Goal: Information Seeking & Learning: Learn about a topic

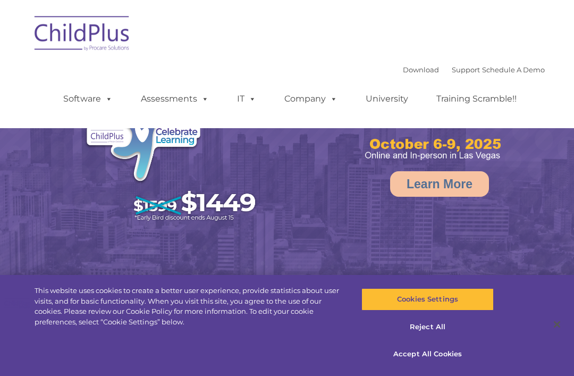
select select "MEDIUM"
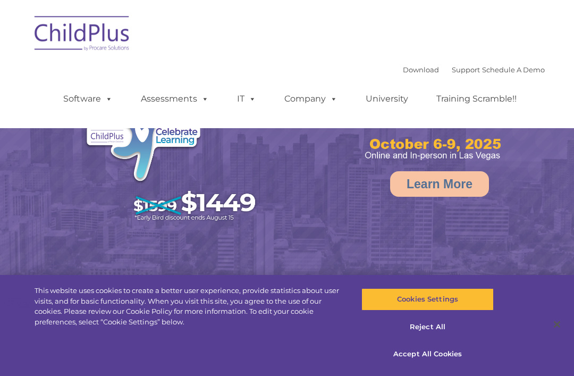
select select "MEDIUM"
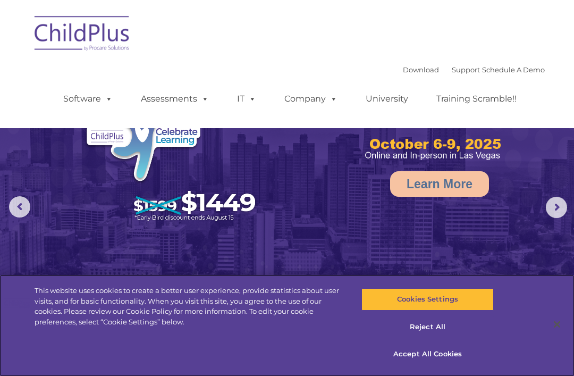
click at [442, 354] on button "Accept All Cookies" at bounding box center [428, 354] width 132 height 22
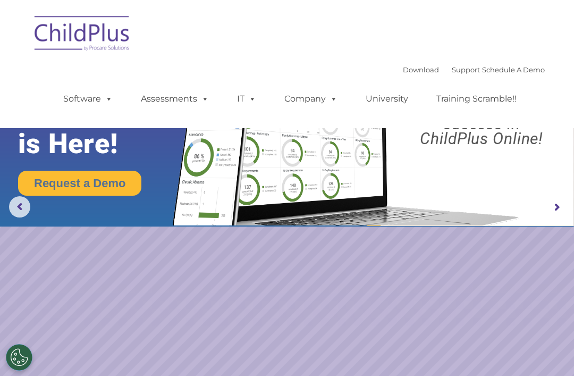
click at [104, 39] on img at bounding box center [82, 35] width 106 height 53
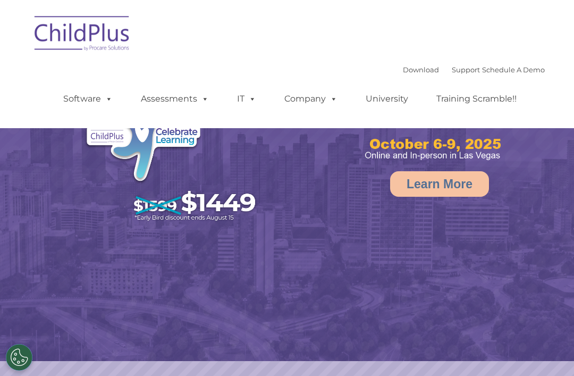
select select "MEDIUM"
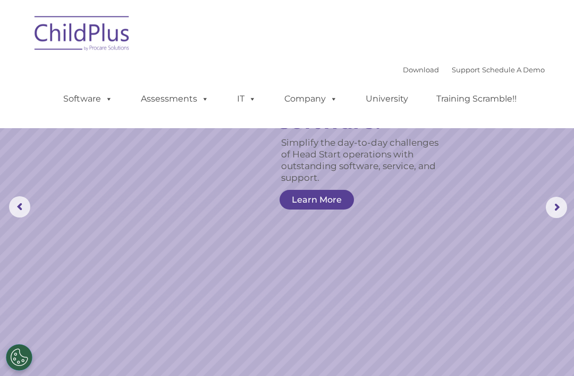
click at [65, 25] on img at bounding box center [82, 35] width 106 height 53
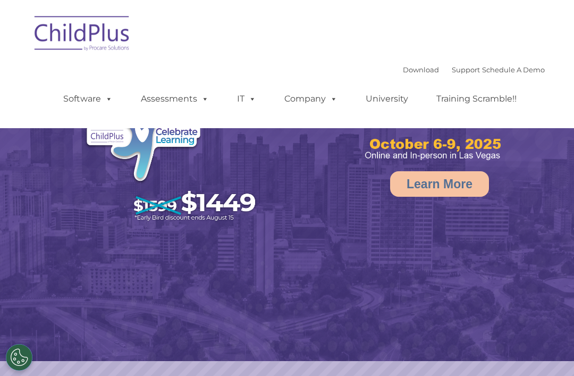
select select "MEDIUM"
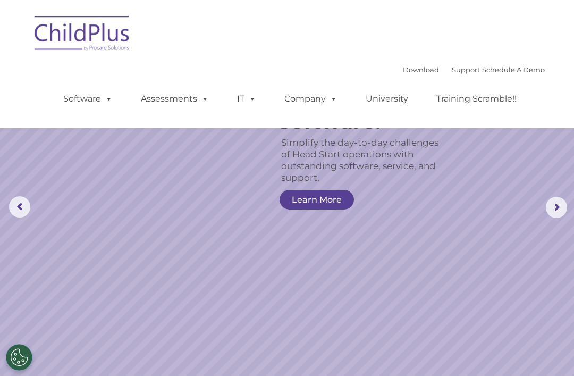
click at [89, 33] on img at bounding box center [82, 35] width 106 height 53
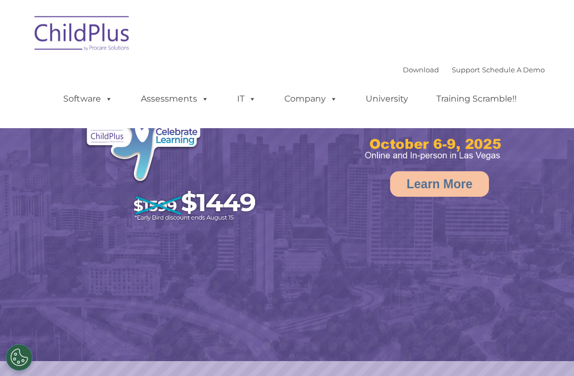
select select "MEDIUM"
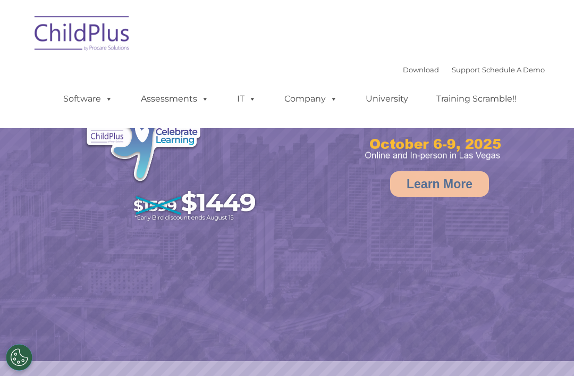
select select "MEDIUM"
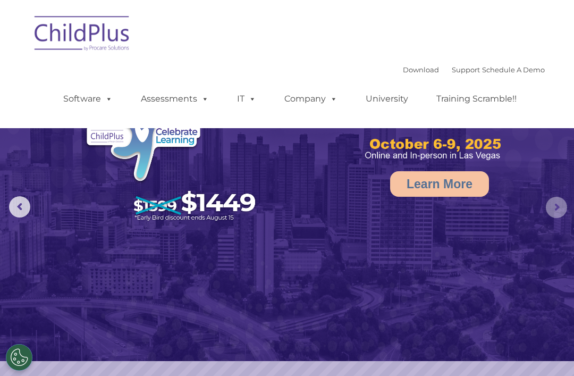
click at [561, 203] on rs-arrow at bounding box center [556, 207] width 21 height 21
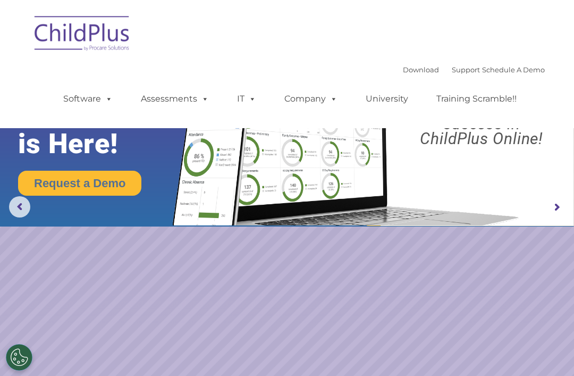
click at [558, 200] on rs-arrow at bounding box center [556, 207] width 21 height 21
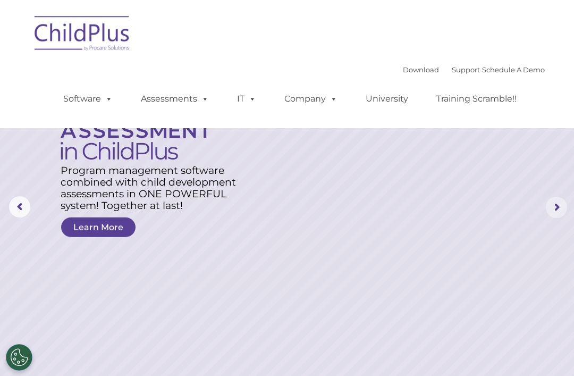
click at [561, 205] on rs-arrow at bounding box center [556, 207] width 21 height 21
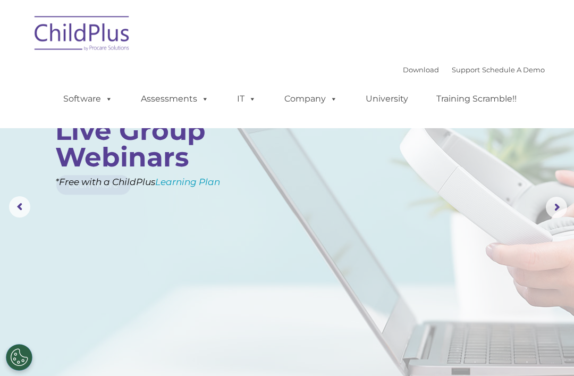
click at [12, 196] on rs-arrow at bounding box center [19, 206] width 21 height 21
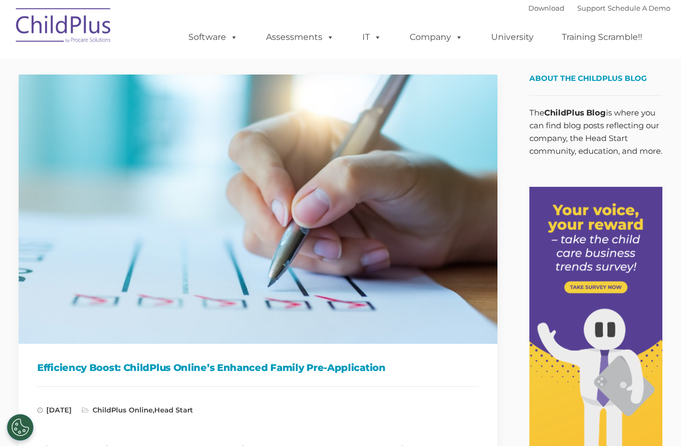
click at [54, 20] on img at bounding box center [64, 27] width 106 height 53
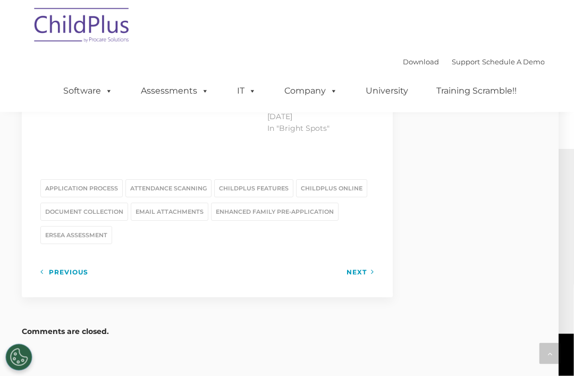
scroll to position [1448, 15]
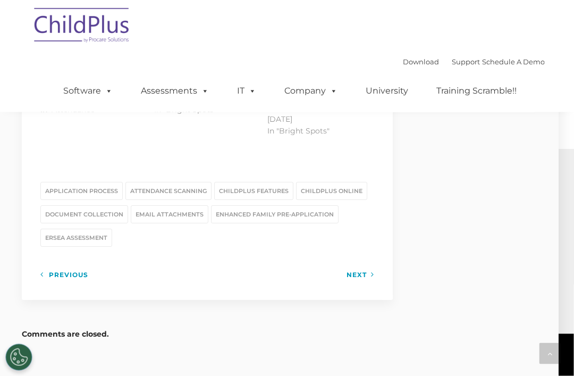
click at [367, 269] on link "Next" at bounding box center [361, 275] width 28 height 13
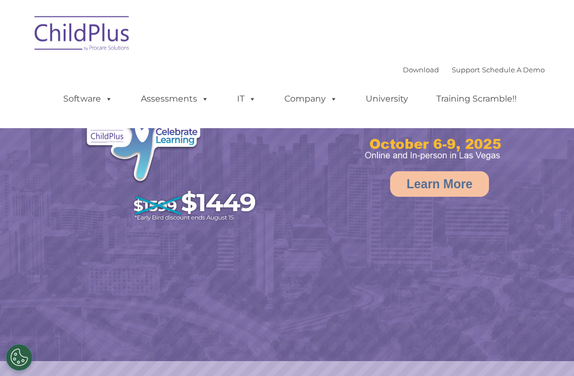
select select "MEDIUM"
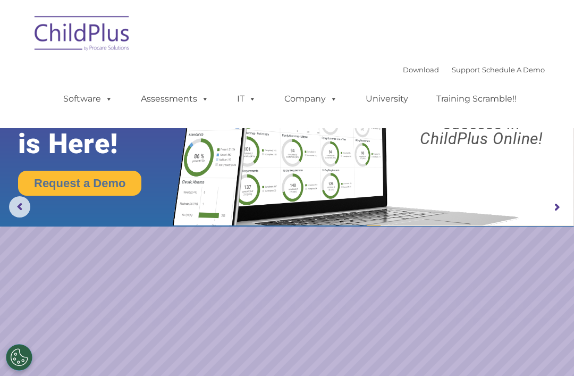
click at [72, 91] on link "Software" at bounding box center [88, 98] width 71 height 21
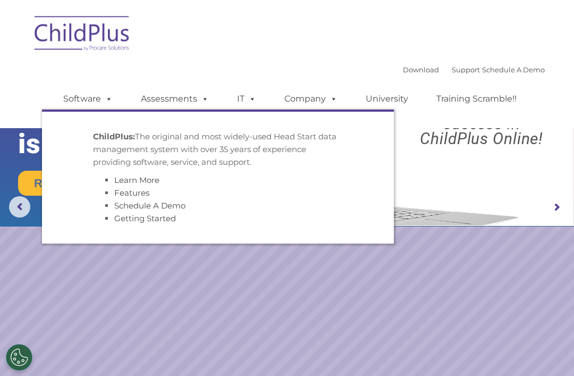
click at [78, 95] on link "Software" at bounding box center [88, 98] width 71 height 21
click at [73, 29] on img at bounding box center [82, 35] width 106 height 53
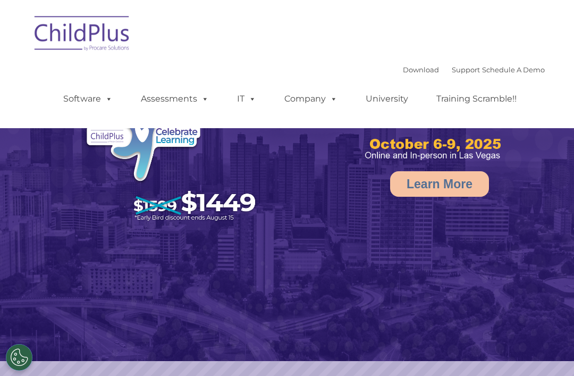
select select "MEDIUM"
click at [72, 32] on img at bounding box center [82, 35] width 106 height 53
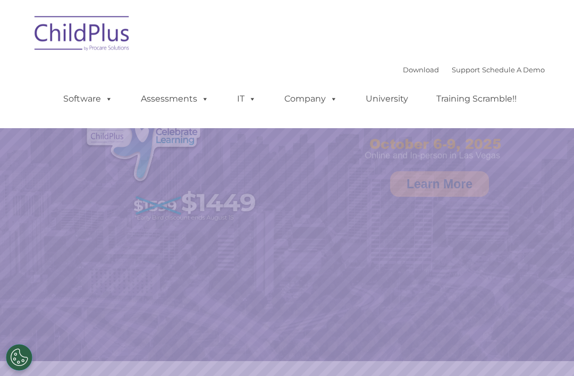
select select "MEDIUM"
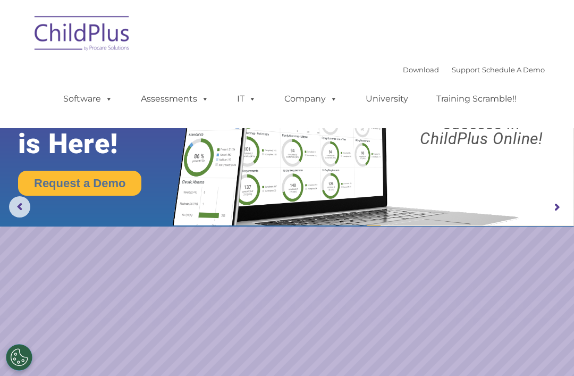
click at [88, 28] on img at bounding box center [82, 35] width 106 height 53
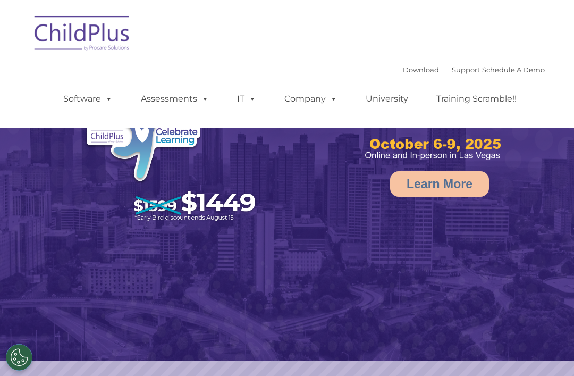
select select "MEDIUM"
click at [555, 207] on rs-arrow at bounding box center [556, 207] width 21 height 21
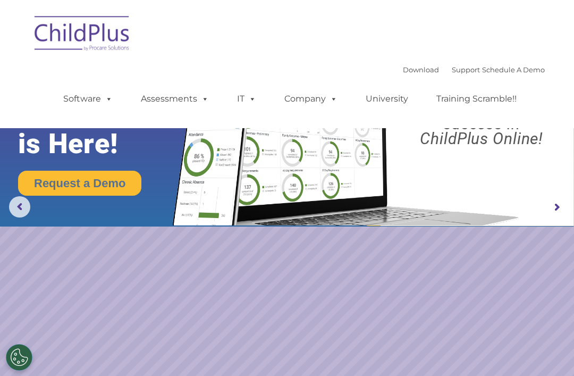
click at [558, 208] on rs-arrow at bounding box center [556, 207] width 21 height 21
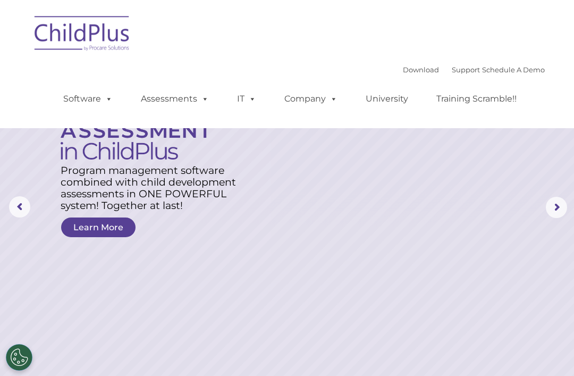
click at [555, 211] on rs-arrow at bounding box center [556, 207] width 21 height 21
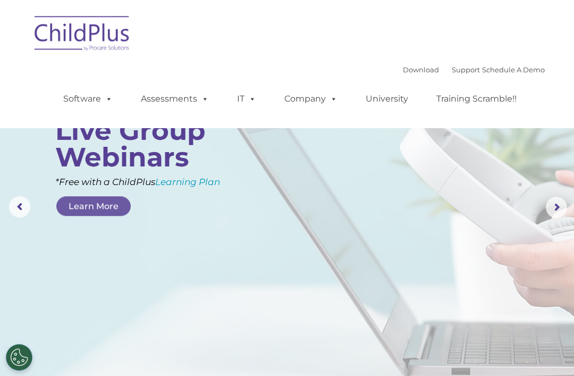
click at [548, 216] on rs-arrow at bounding box center [556, 207] width 21 height 21
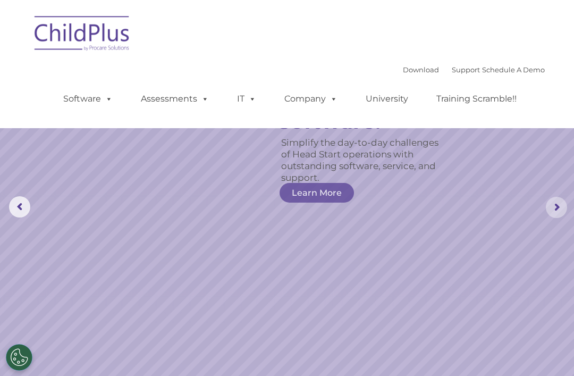
click at [556, 209] on rs-arrow at bounding box center [556, 207] width 21 height 21
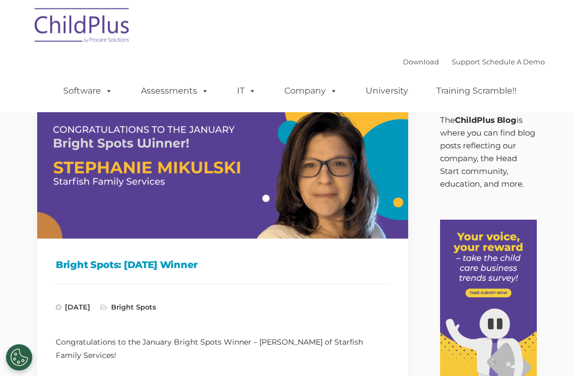
click at [109, 92] on span at bounding box center [107, 91] width 12 height 10
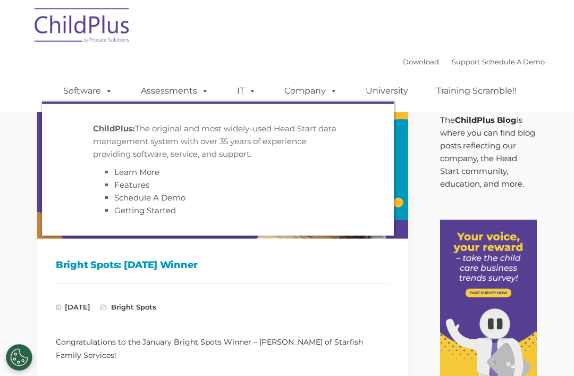
click at [184, 89] on link "Assessments" at bounding box center [174, 90] width 89 height 21
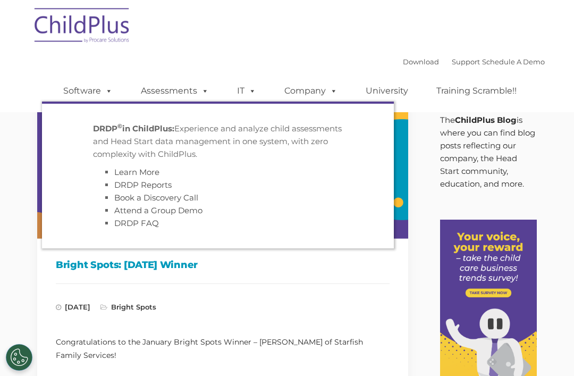
click at [247, 92] on span at bounding box center [251, 91] width 12 height 10
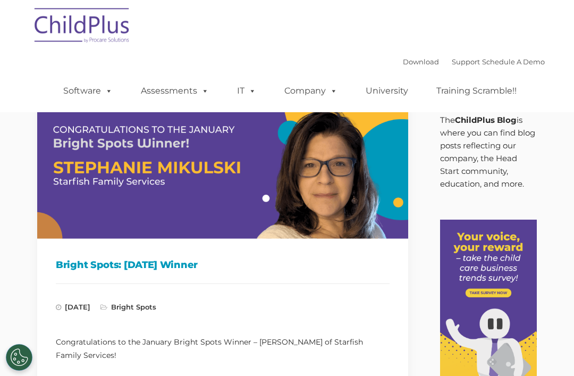
click at [234, 53] on div "Download Support | Schedule A Demo  MENU MENU Software ChildPlus: The original…" at bounding box center [287, 56] width 516 height 112
click at [106, 28] on img at bounding box center [82, 27] width 106 height 53
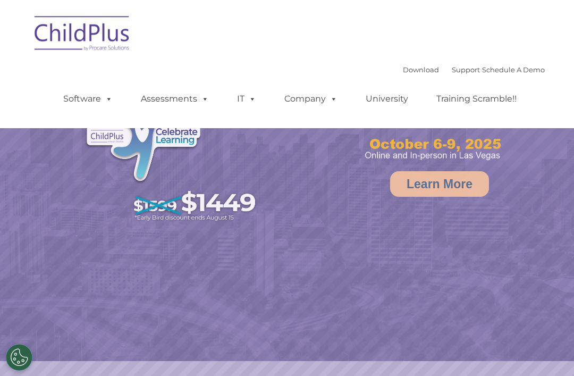
select select "MEDIUM"
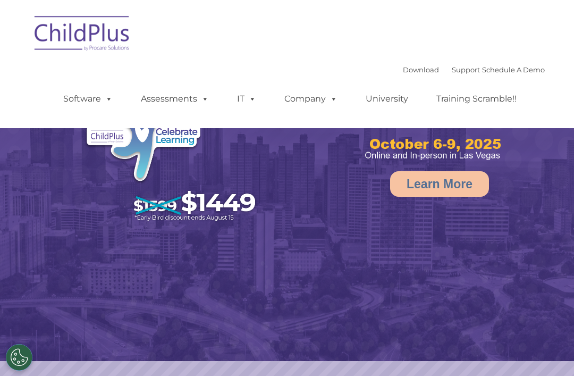
select select "MEDIUM"
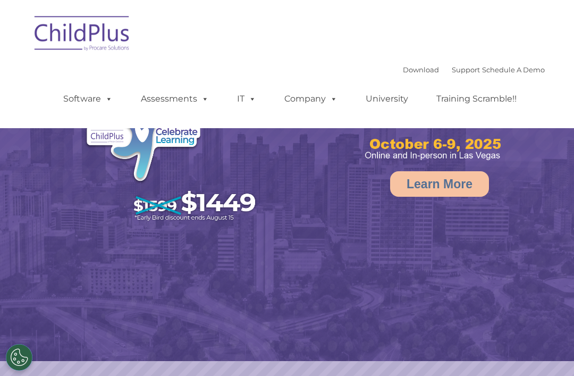
select select "MEDIUM"
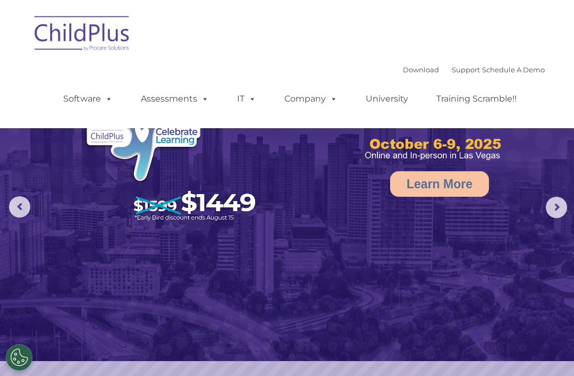
click at [326, 102] on span at bounding box center [332, 99] width 12 height 10
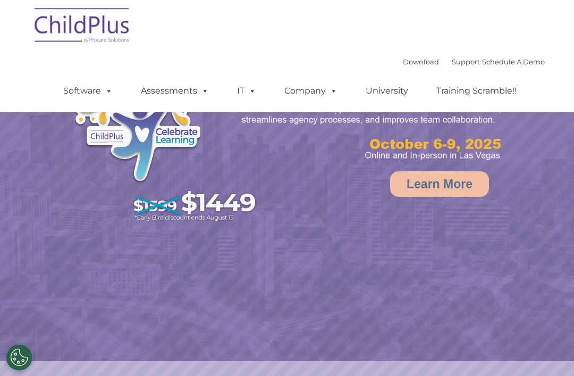
scroll to position [55, 0]
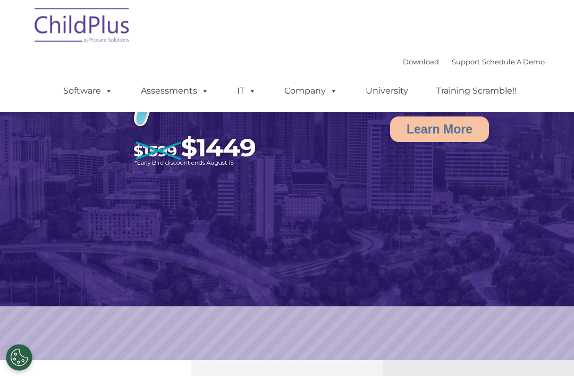
select select "MEDIUM"
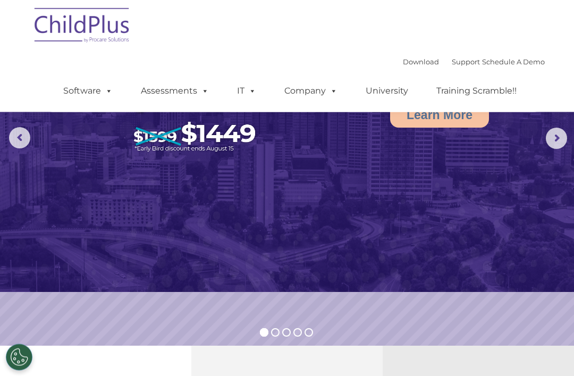
scroll to position [69, 0]
click at [562, 140] on rs-arrow at bounding box center [556, 138] width 21 height 21
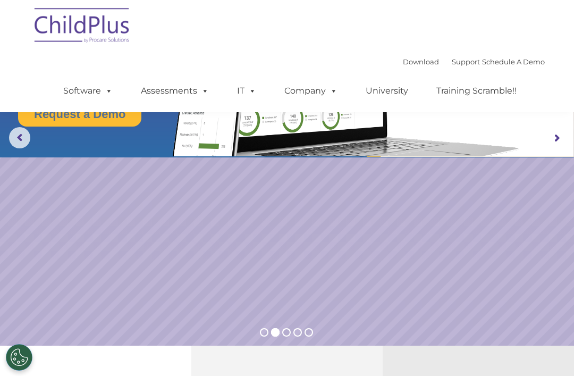
click at [558, 146] on rs-arrow at bounding box center [556, 138] width 21 height 21
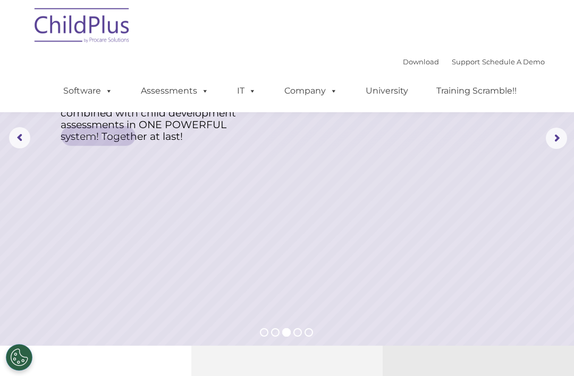
click at [559, 141] on rs-arrow at bounding box center [556, 138] width 21 height 21
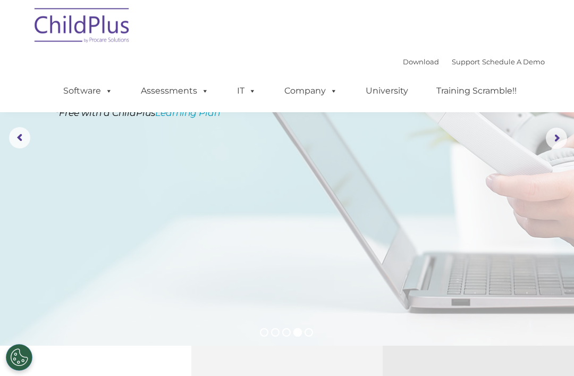
click at [557, 147] on rs-arrow at bounding box center [556, 138] width 21 height 21
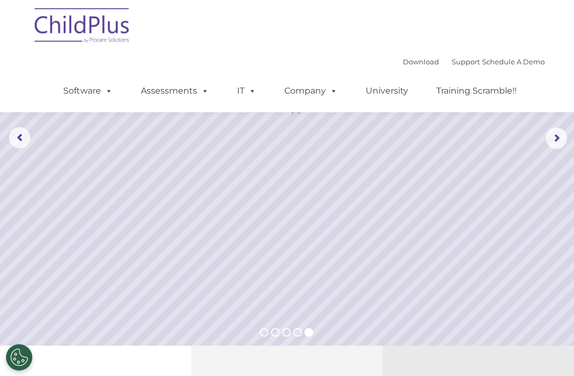
click at [20, 371] on button "Cookies Settings" at bounding box center [19, 357] width 27 height 27
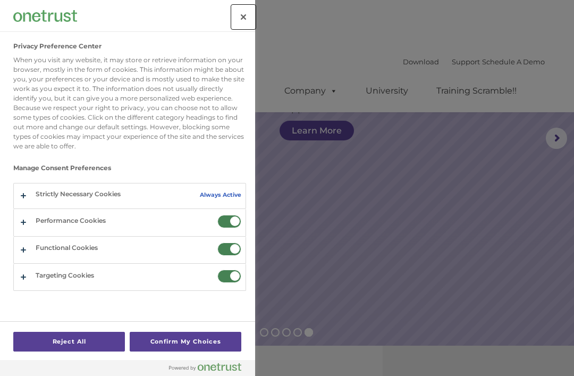
click at [243, 19] on button "Close" at bounding box center [243, 16] width 23 height 23
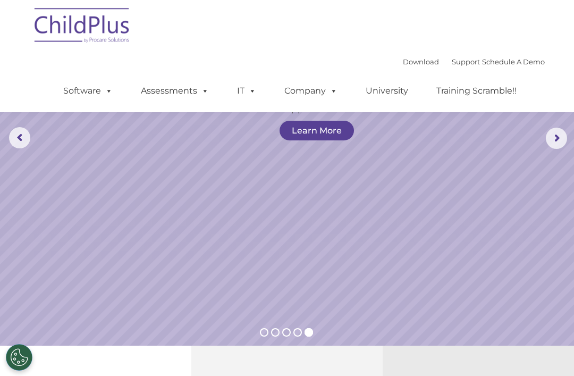
scroll to position [0, 0]
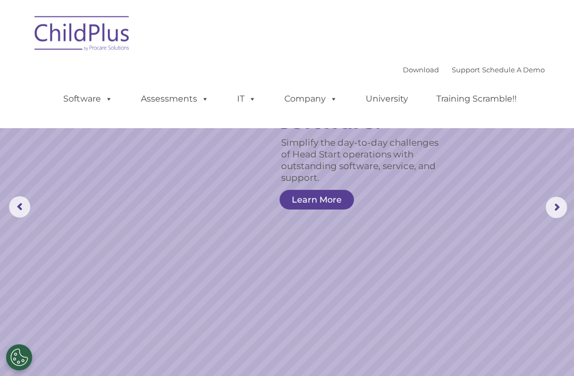
click at [114, 36] on img at bounding box center [82, 35] width 106 height 53
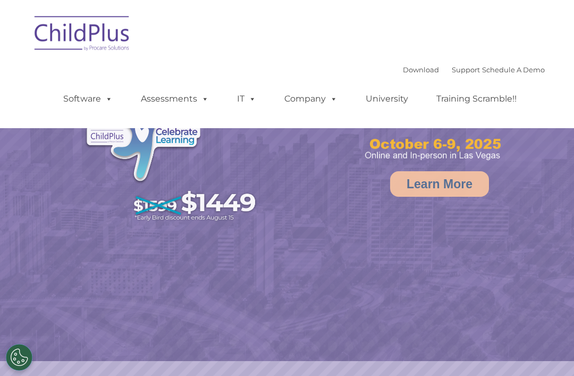
select select "MEDIUM"
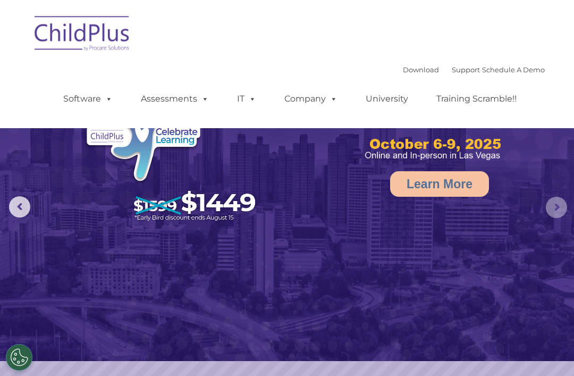
click at [557, 206] on rs-arrow at bounding box center [556, 207] width 21 height 21
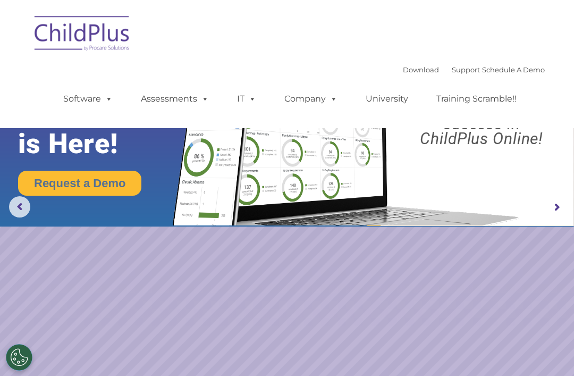
click at [558, 211] on rs-arrow at bounding box center [556, 207] width 21 height 21
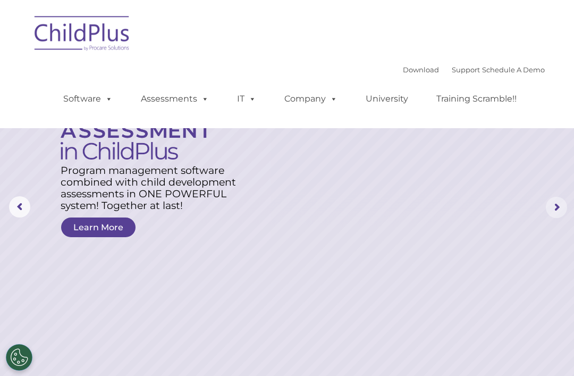
click at [552, 212] on rs-arrow at bounding box center [556, 207] width 21 height 21
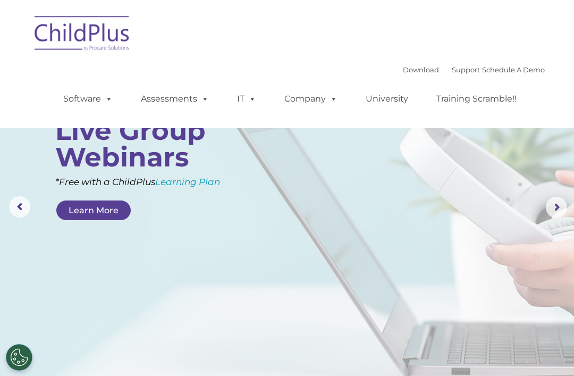
click at [557, 207] on rs-arrow at bounding box center [556, 207] width 21 height 21
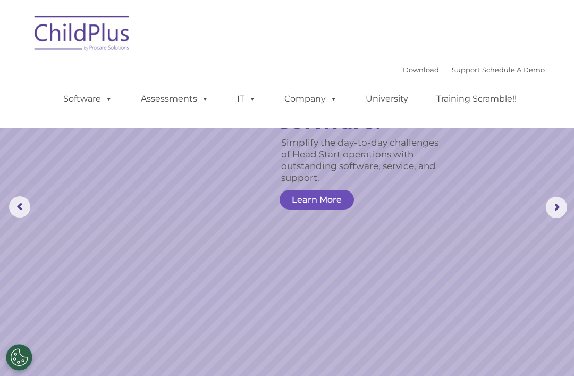
click at [328, 198] on link "Learn More" at bounding box center [317, 200] width 74 height 20
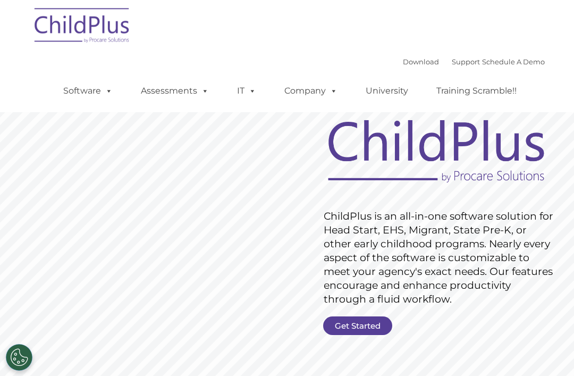
click at [366, 321] on link "Get Started" at bounding box center [357, 325] width 69 height 19
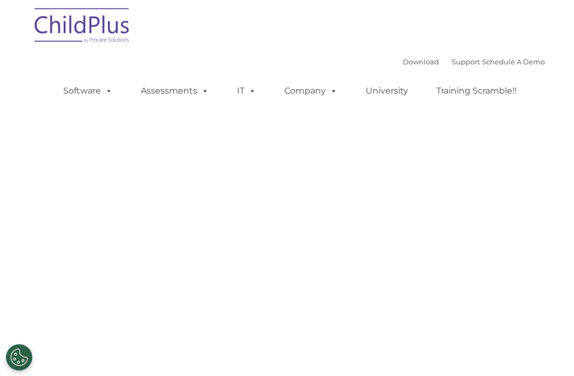
select select "MEDIUM"
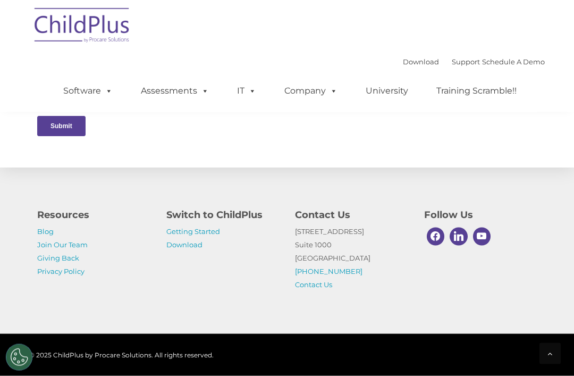
scroll to position [533, 0]
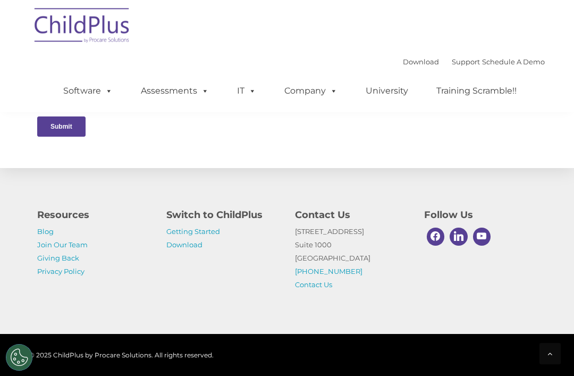
click at [533, 220] on div "Resources Blog Join Our Team Giving Back Privacy Policy Switch to ChildPlus Get…" at bounding box center [287, 241] width 574 height 185
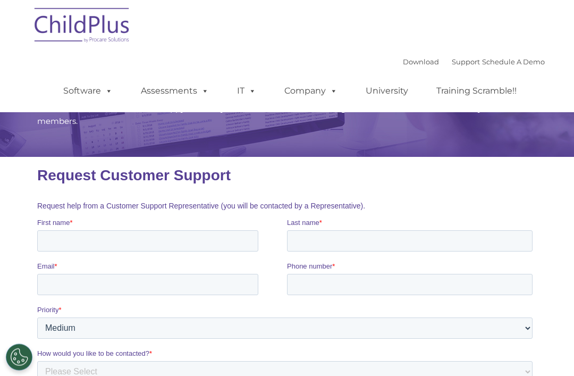
scroll to position [0, 0]
